Goal: Task Accomplishment & Management: Complete application form

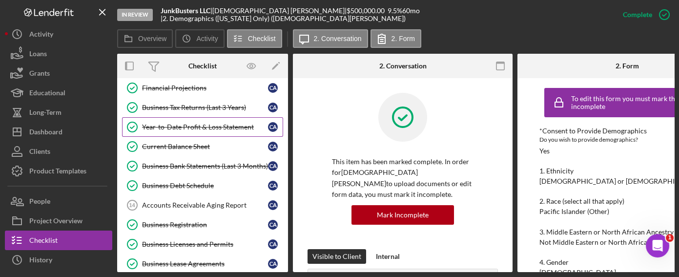
scroll to position [244, 0]
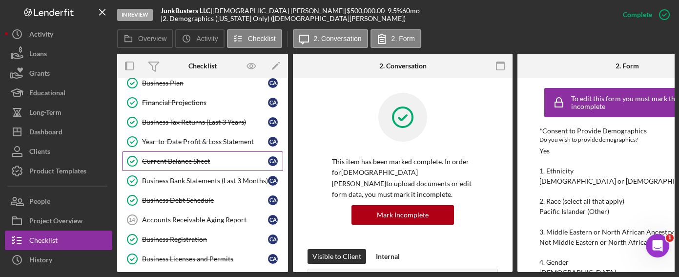
click at [192, 157] on div "Current Balance Sheet" at bounding box center [205, 161] width 126 height 8
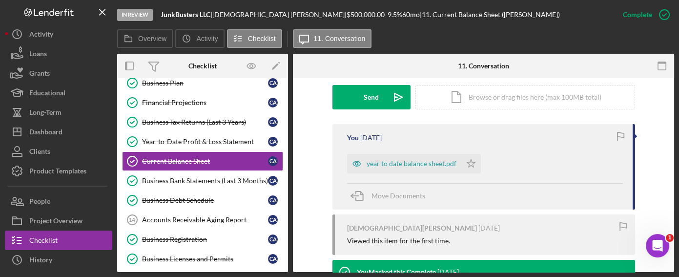
scroll to position [246, 0]
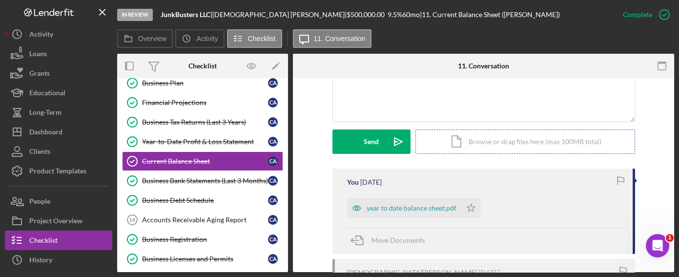
click at [468, 136] on div "Icon/Document Browse or drag files here (max 100MB total) Tap to choose files o…" at bounding box center [525, 141] width 220 height 24
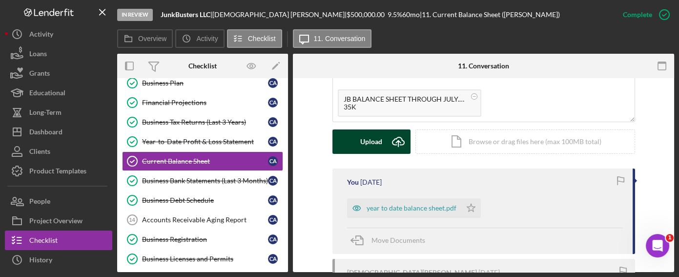
click at [379, 134] on div "Upload" at bounding box center [371, 141] width 22 height 24
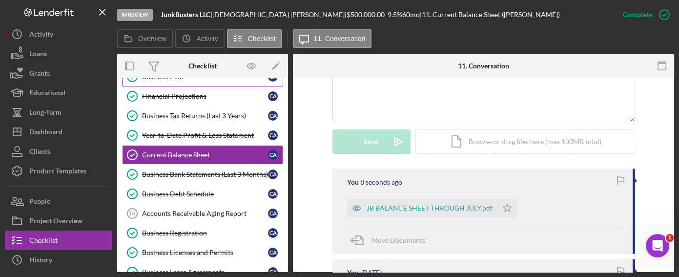
scroll to position [244, 0]
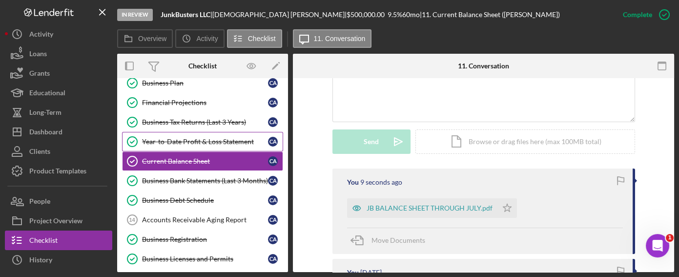
click at [192, 141] on div "Year-to-Date Profit & Loss Statement" at bounding box center [205, 142] width 126 height 8
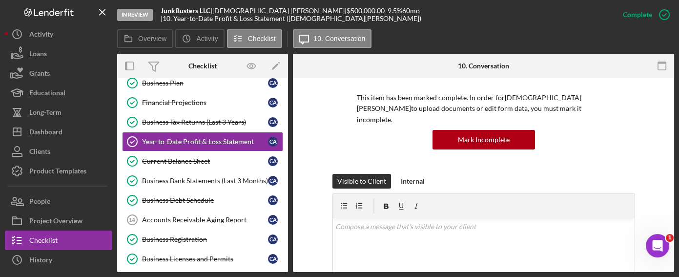
scroll to position [133, 0]
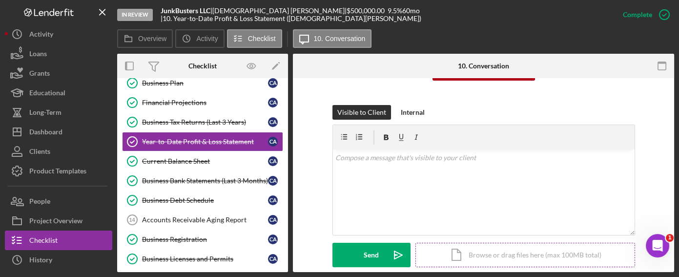
click at [459, 242] on div "Icon/Document Browse or drag files here (max 100MB total) Tap to choose files o…" at bounding box center [525, 254] width 220 height 24
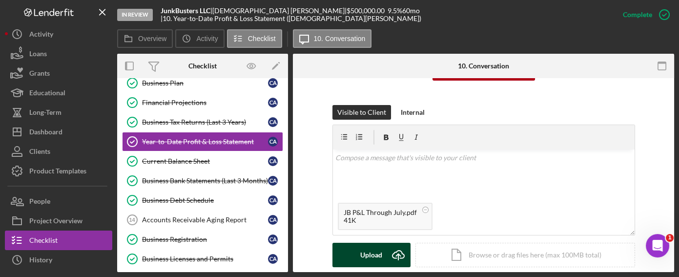
click at [373, 242] on div "Upload" at bounding box center [371, 254] width 22 height 24
